Goal: Navigation & Orientation: Go to known website

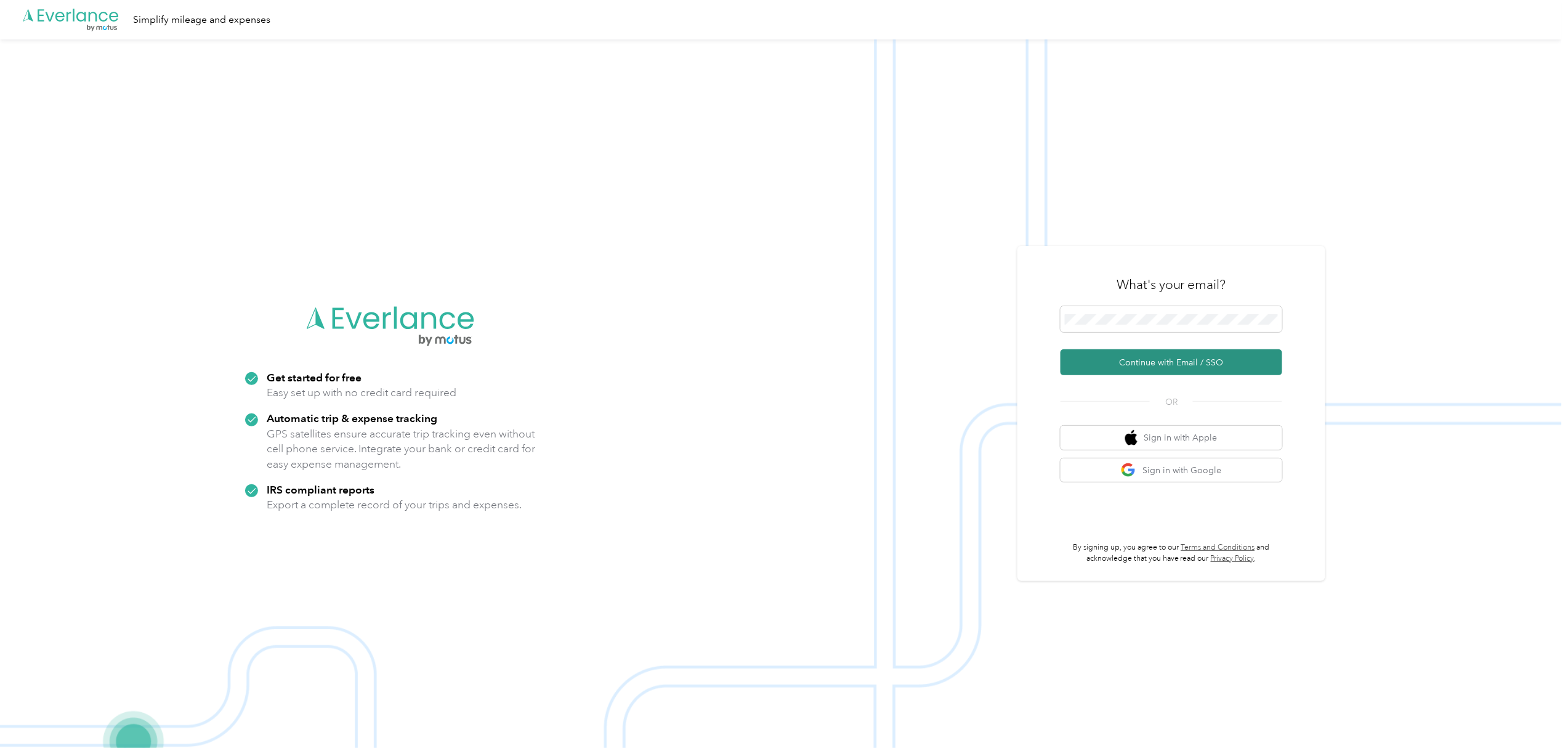
click at [1173, 358] on button "Continue with Email / SSO" at bounding box center [1171, 363] width 222 height 26
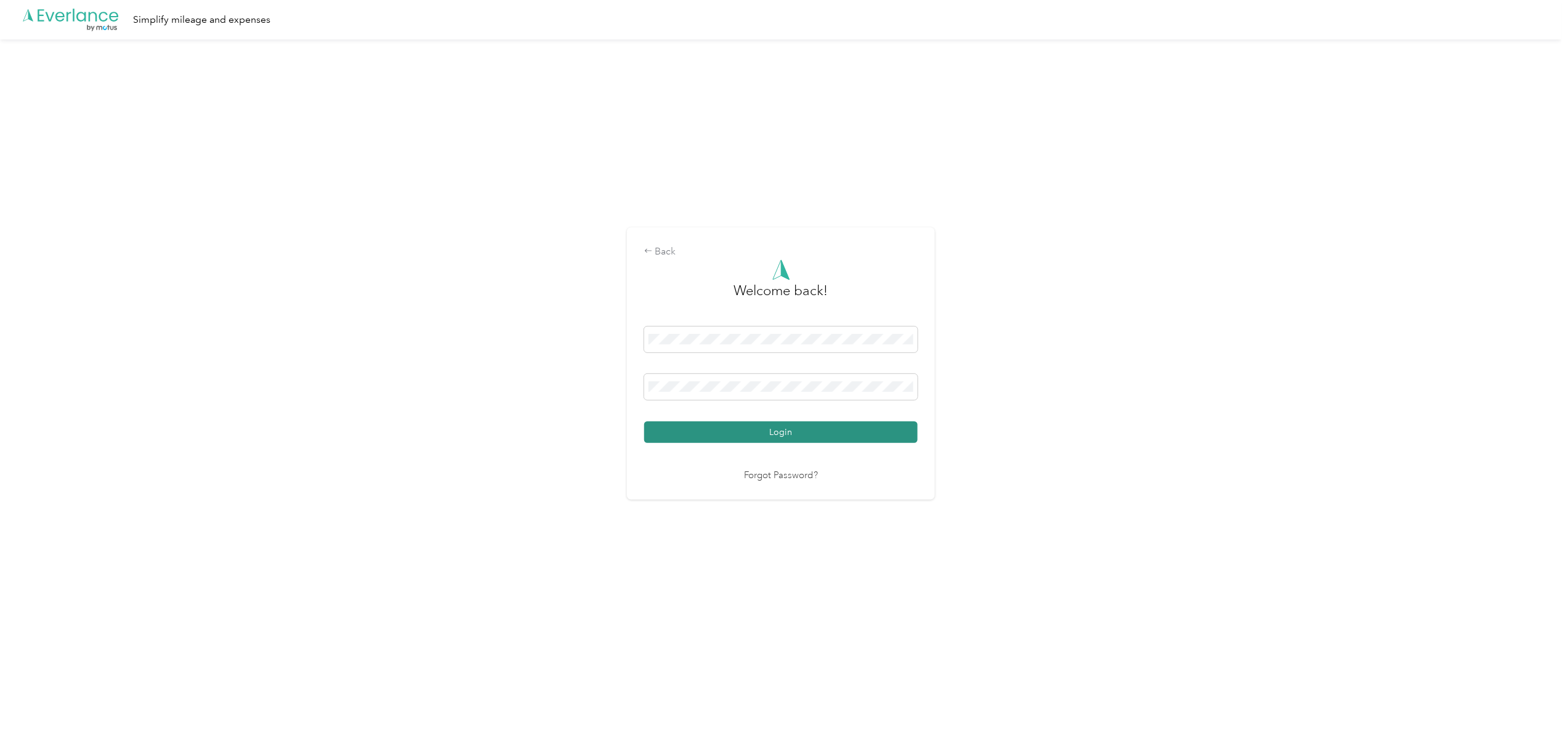
click at [779, 429] on button "Login" at bounding box center [781, 432] width 273 height 22
